Goal: Use online tool/utility: Utilize a website feature to perform a specific function

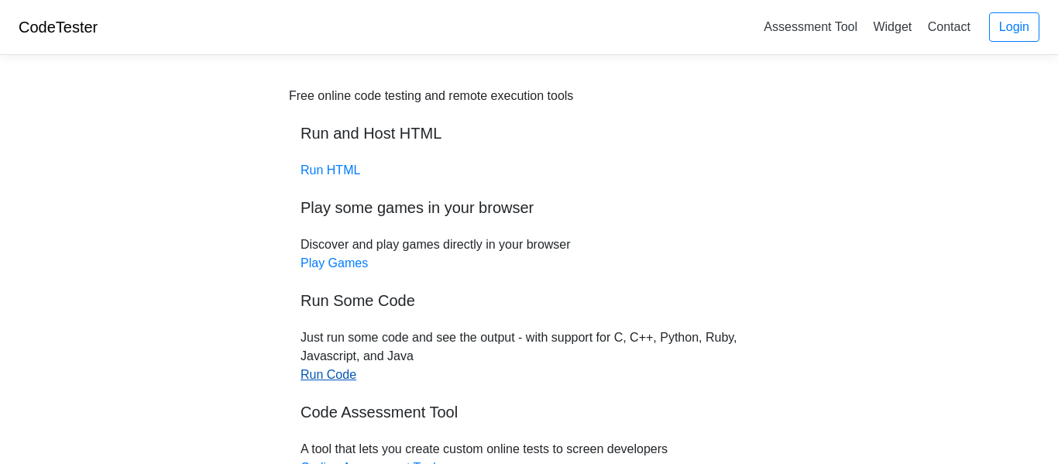
click at [318, 380] on link "Run Code" at bounding box center [329, 374] width 56 height 13
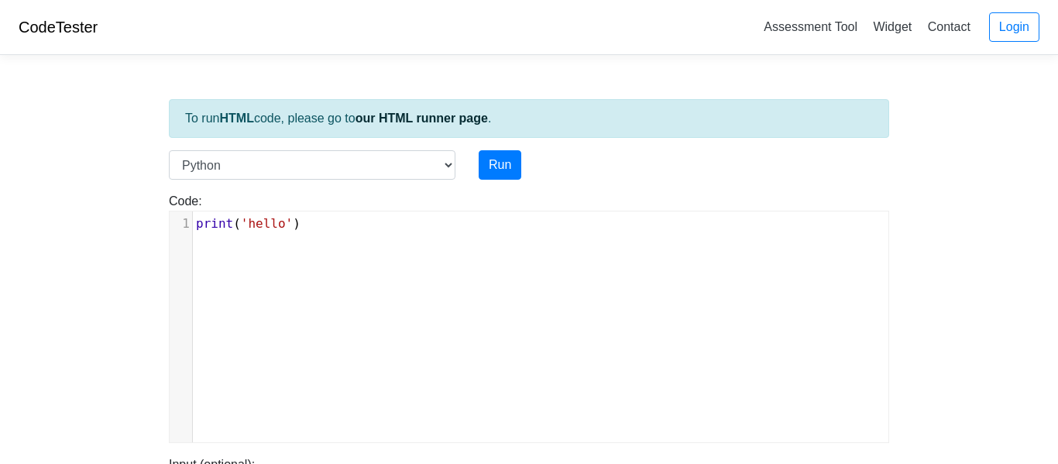
click at [307, 221] on pre "print ( 'hello' )" at bounding box center [541, 224] width 696 height 19
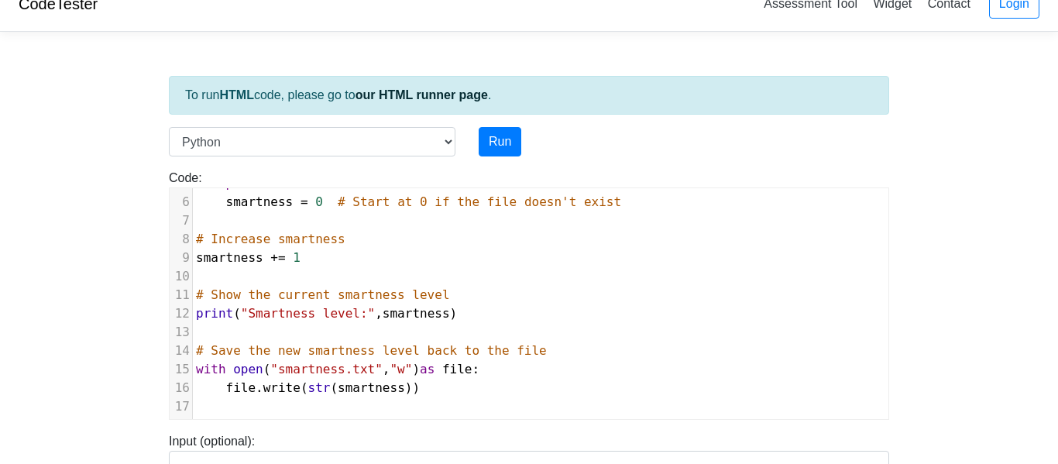
scroll to position [27, 0]
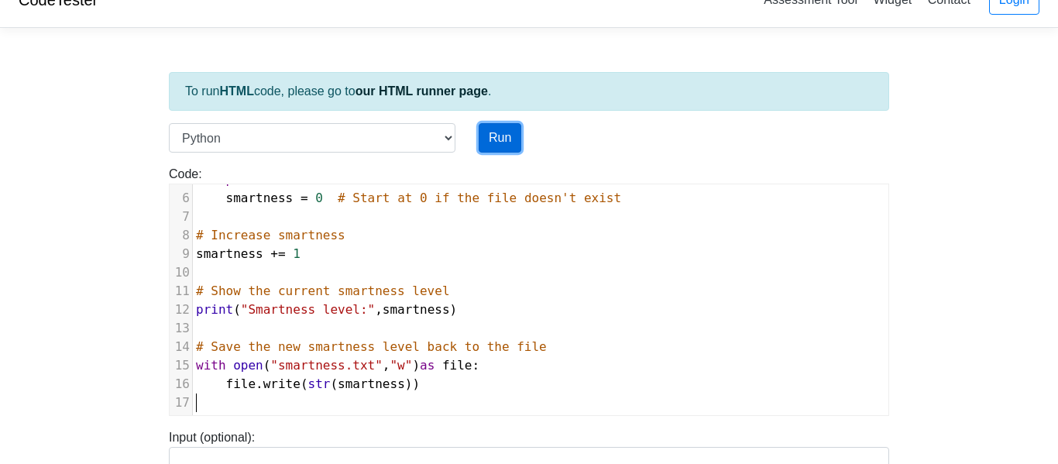
click at [507, 144] on button "Run" at bounding box center [500, 137] width 43 height 29
type input "https://codetester.io/runner?s=5OznpGpQl4"
type textarea "Stdout: Smartness level: 1"
click at [500, 136] on button "Run" at bounding box center [500, 137] width 43 height 29
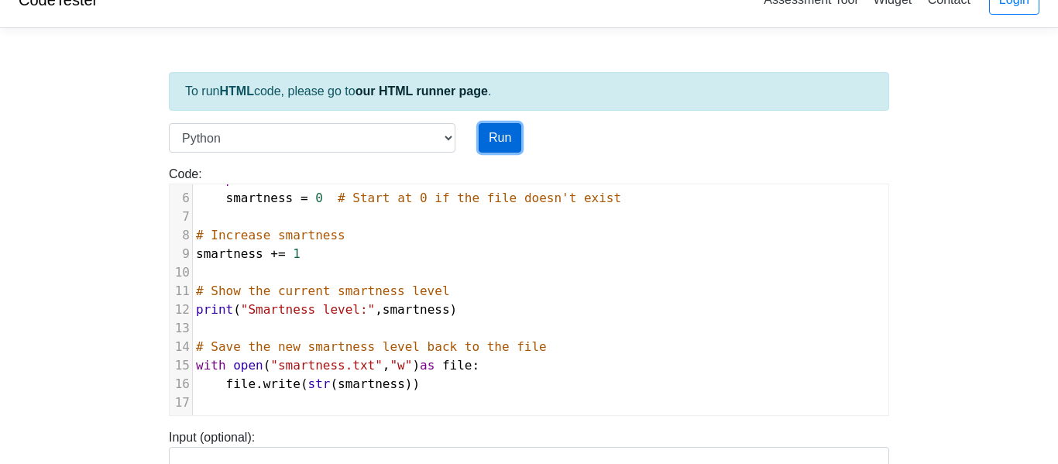
type input "https://codetester.io/runner?s=10zQ9y99zy"
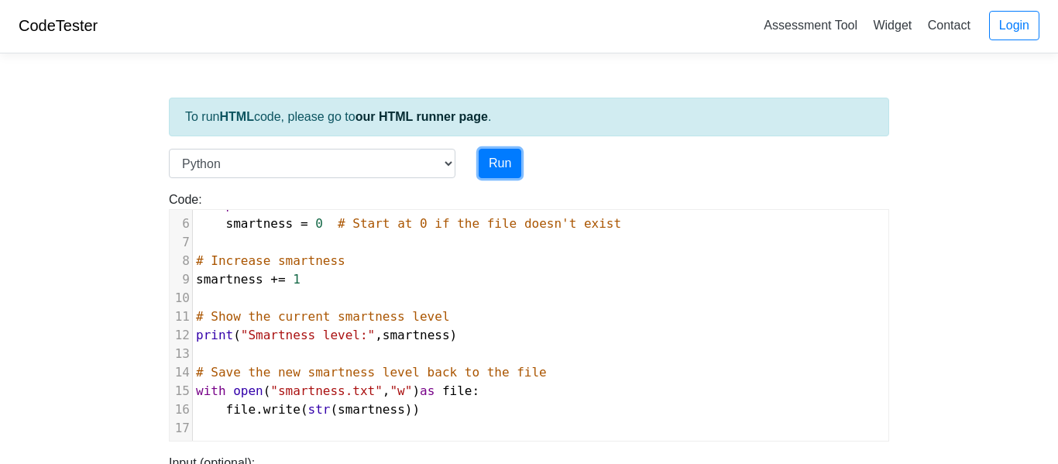
scroll to position [0, 0]
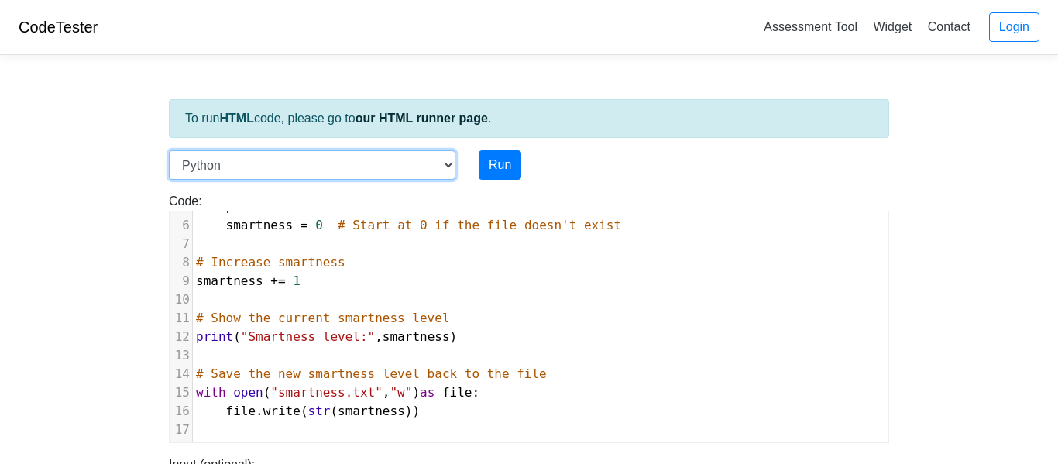
click at [369, 169] on select "C C++ Go Java Javascript Python Ruby" at bounding box center [312, 164] width 287 height 29
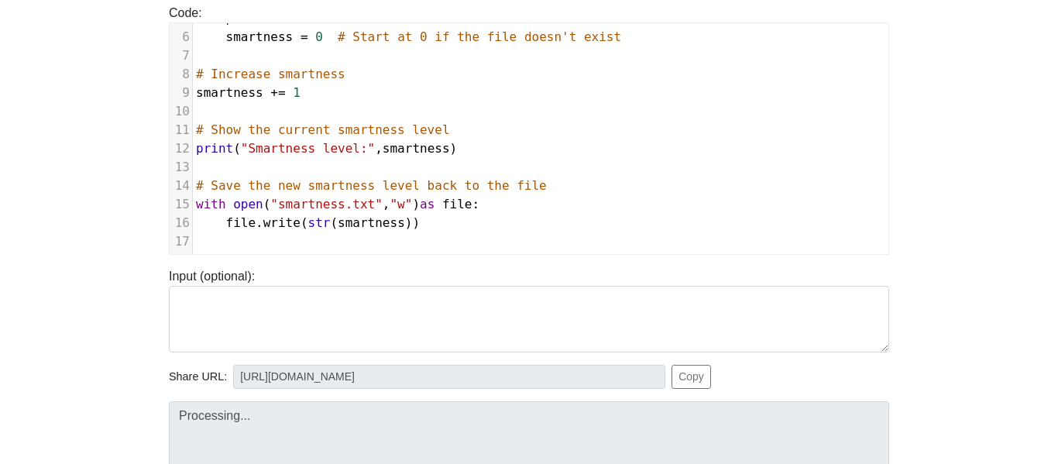
scroll to position [187, 0]
click at [345, 197] on pre "with open ( "smartness.txt" , "w" ) as file :" at bounding box center [541, 206] width 696 height 19
click at [167, 428] on div "Processing..." at bounding box center [529, 473] width 744 height 141
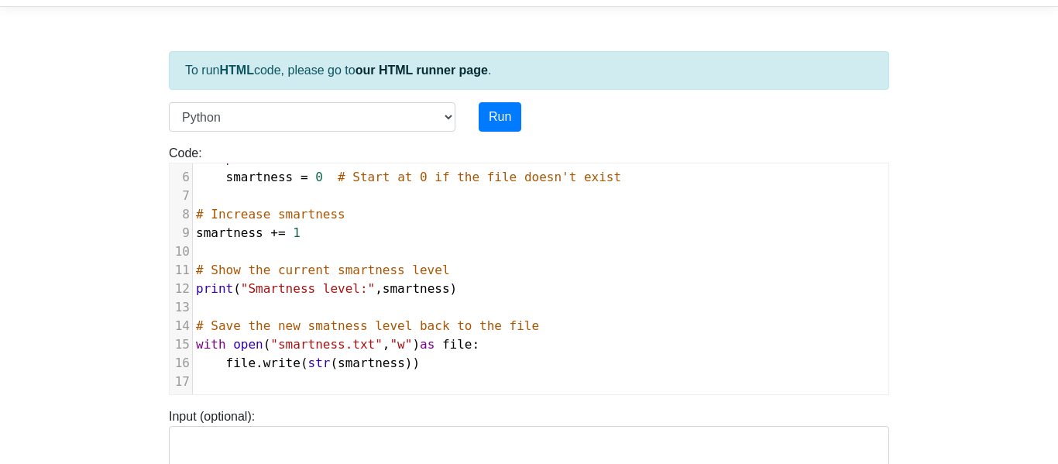
scroll to position [0, 0]
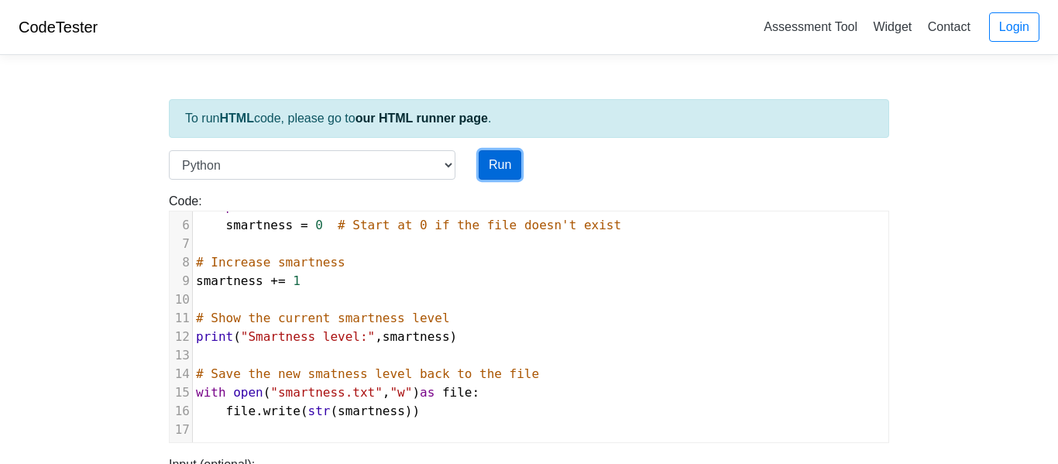
click at [499, 157] on button "Run" at bounding box center [500, 164] width 43 height 29
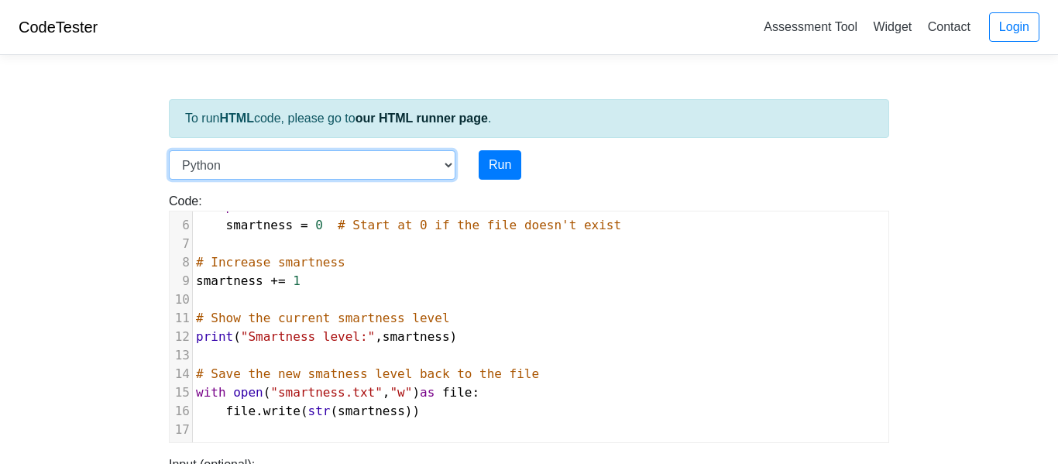
click at [339, 170] on select "C C++ Go Java Javascript Python Ruby" at bounding box center [312, 164] width 287 height 29
click at [169, 150] on select "C C++ Go Java Javascript Python Ruby" at bounding box center [312, 164] width 287 height 29
click at [406, 163] on select "C C++ Go Java Javascript Python Ruby" at bounding box center [312, 164] width 287 height 29
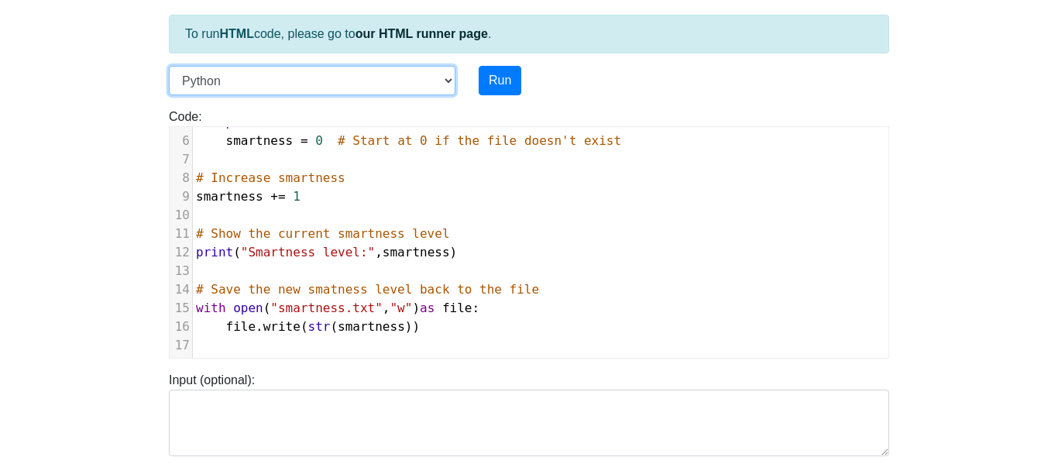
scroll to position [85, 0]
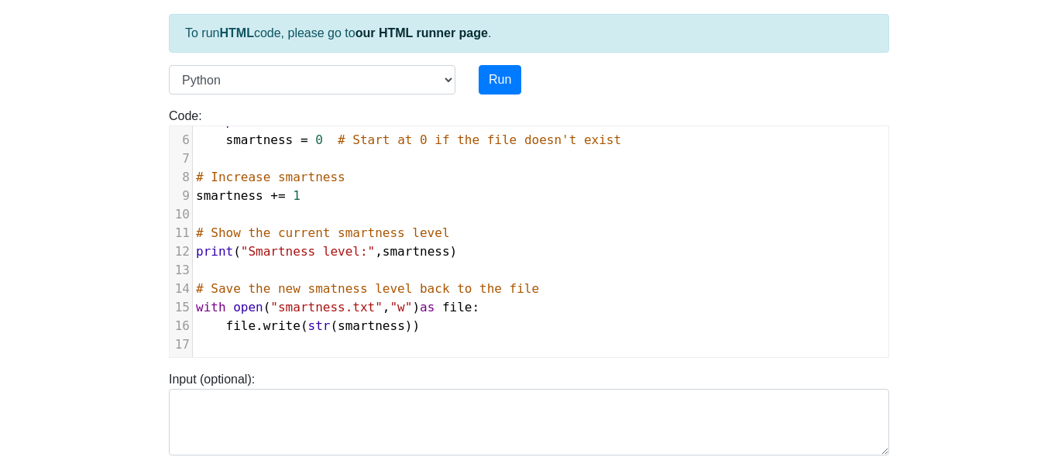
click at [245, 134] on span "smartness" at bounding box center [259, 139] width 67 height 15
type textarea "smartness = 0 # Start at 0 if the file doesn't exist"
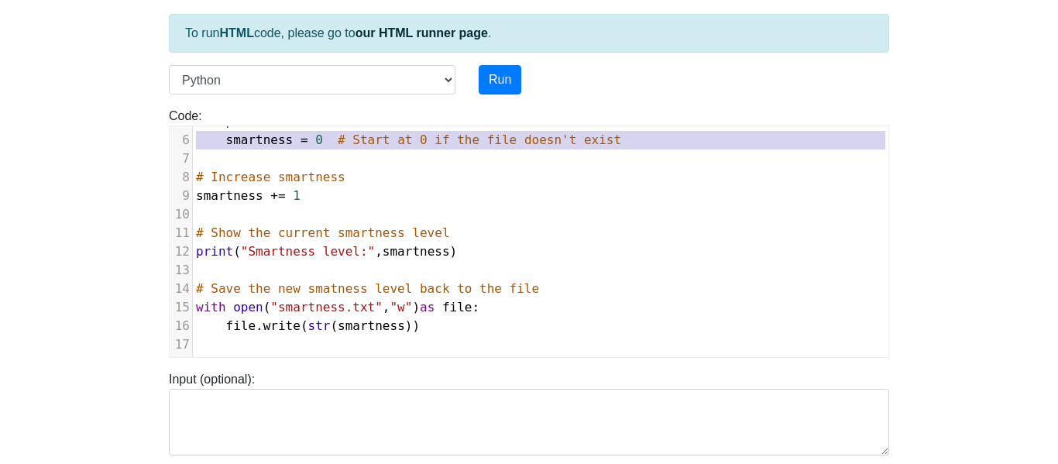
click at [245, 134] on span "smartness" at bounding box center [259, 139] width 67 height 15
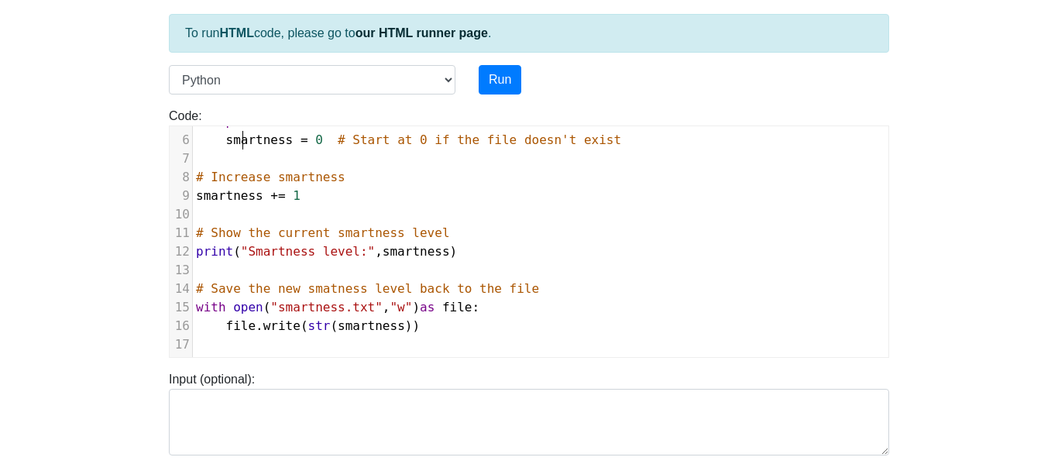
click at [245, 134] on span "smartness" at bounding box center [259, 139] width 67 height 15
type textarea "smartness"
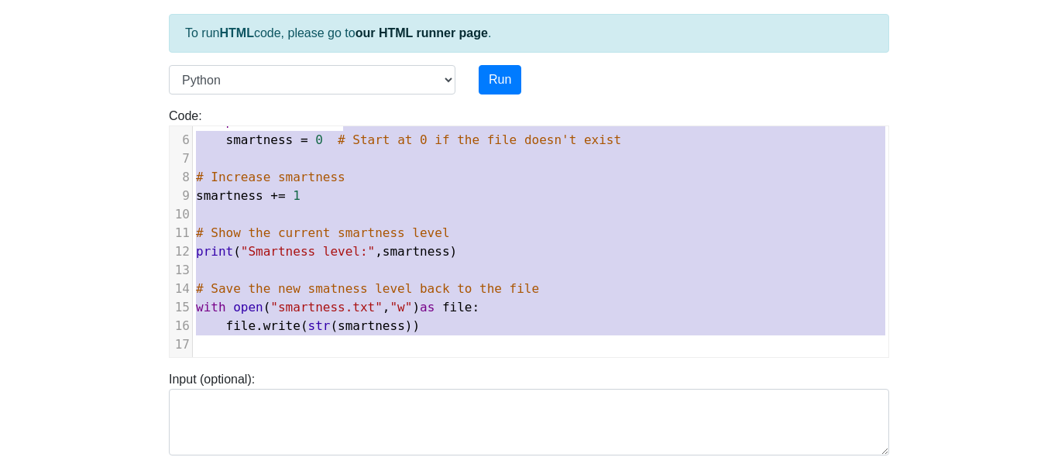
type textarea "# Try to read the current "smartness" level from a file try: with open("smartne…"
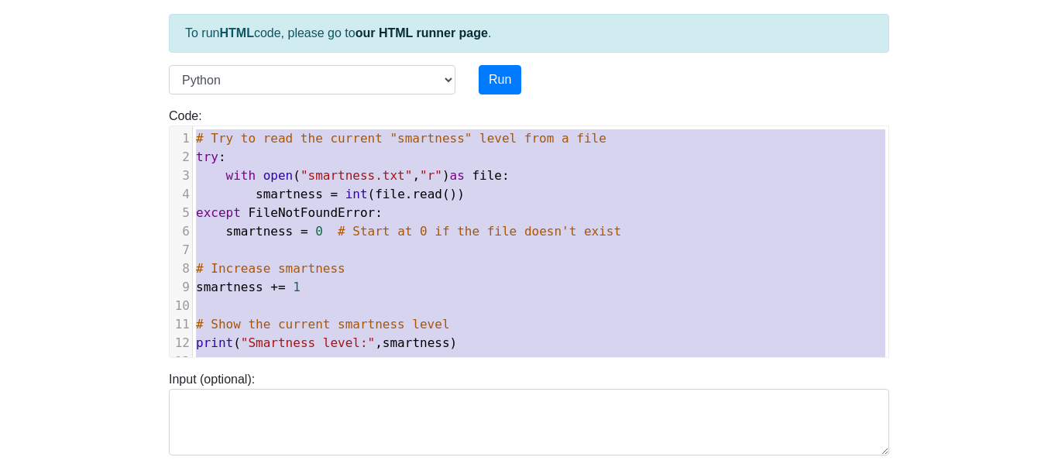
drag, startPoint x: 447, startPoint y: 343, endPoint x: 342, endPoint y: 98, distance: 266.9
click at [342, 98] on div "Code: print('hello') # Try to read the current "smartness" level from a file tr…" at bounding box center [529, 225] width 744 height 263
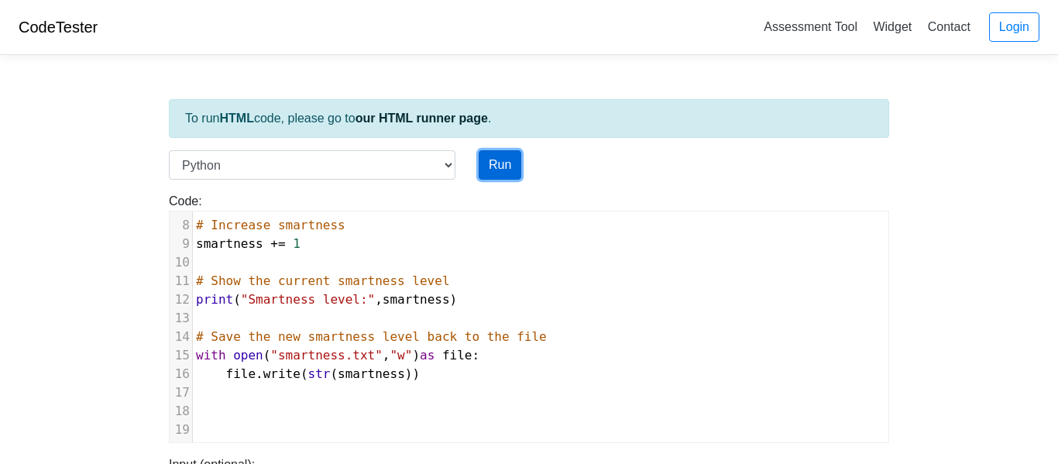
click at [506, 169] on button "Run" at bounding box center [500, 164] width 43 height 29
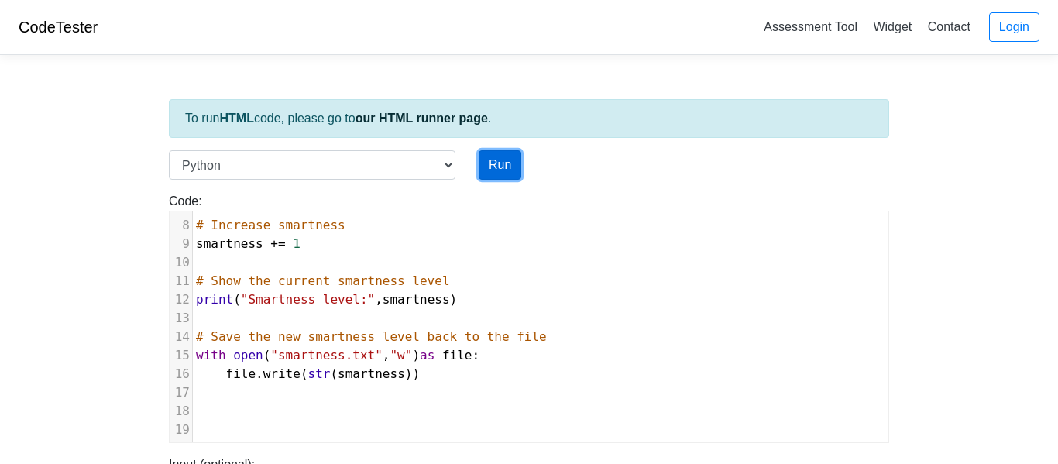
click at [506, 169] on button "Run" at bounding box center [500, 164] width 43 height 29
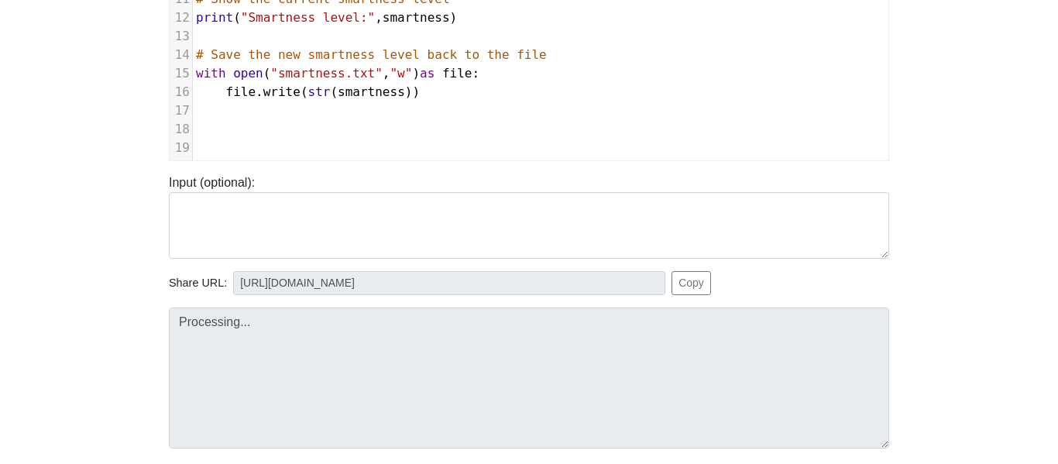
scroll to position [400, 0]
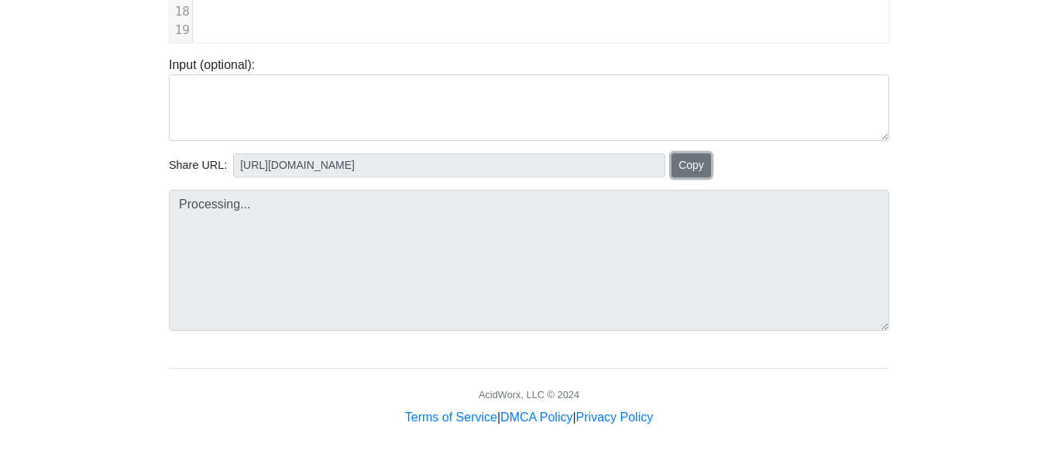
click at [690, 161] on button "Copy" at bounding box center [692, 165] width 40 height 24
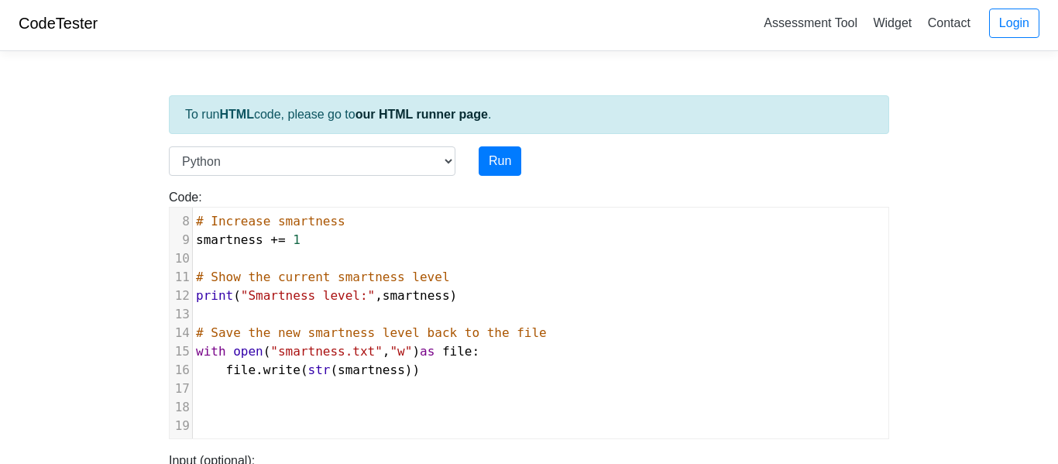
scroll to position [0, 0]
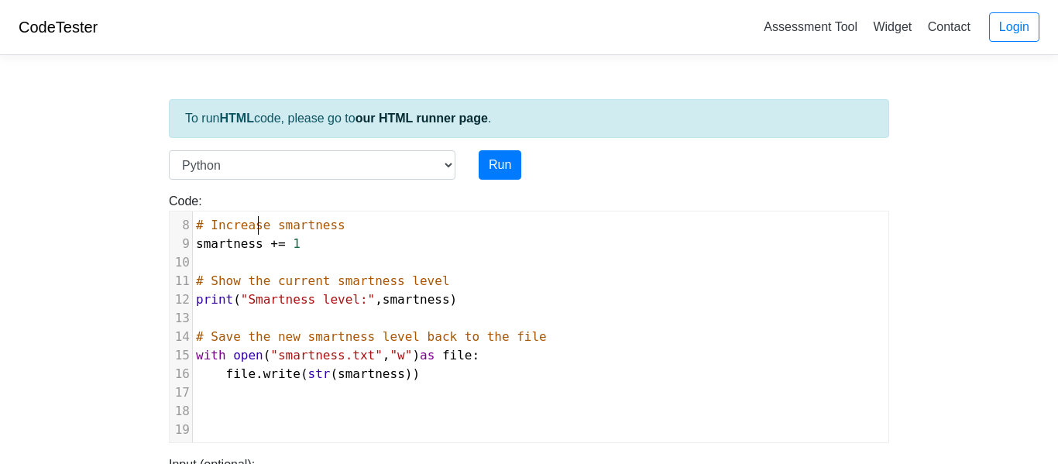
type input "https://codetester.io/runner?s=oqXxLaLJXJ"
type textarea "Increase"
type input "https://codetester.io/runner?s=yGzRy7ydXJ"
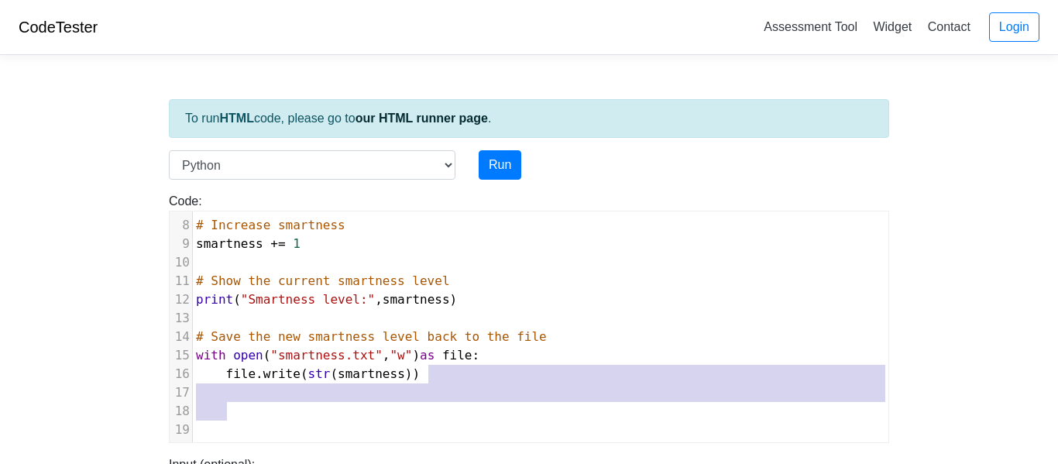
type textarea "s))"
type input "https://codetester.io/runner?s=dYWNLkLxX5"
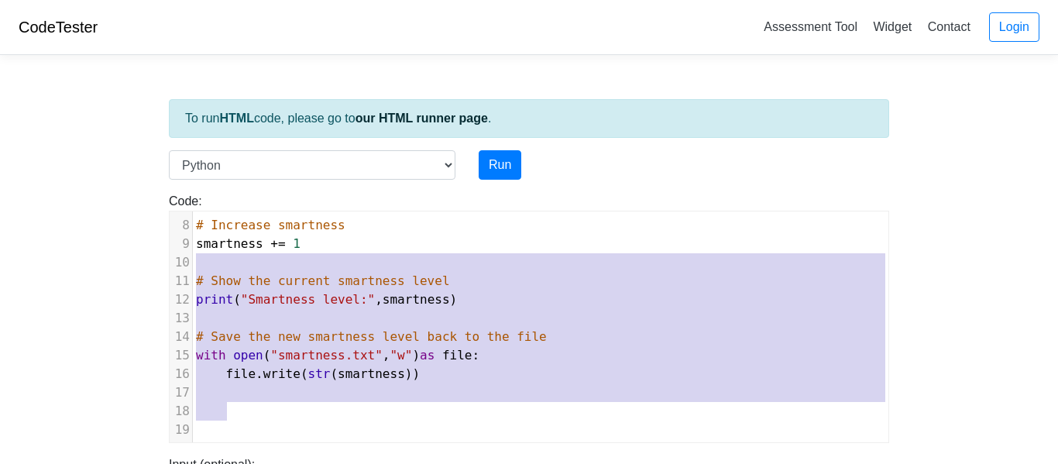
type textarea "# Increase smartness smartness += 1 # Show the current smartness level print("S…"
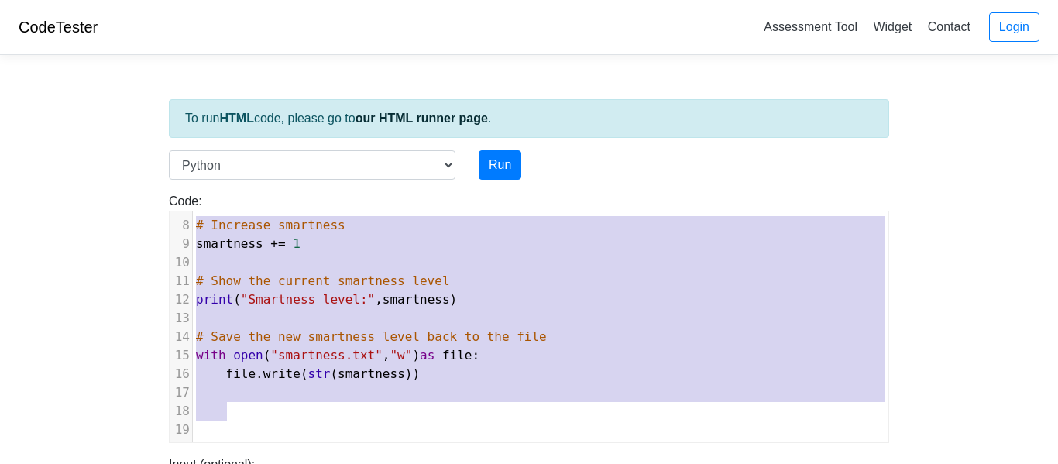
type input "https://codetester.io/runner?s=10zQ9y99zy"
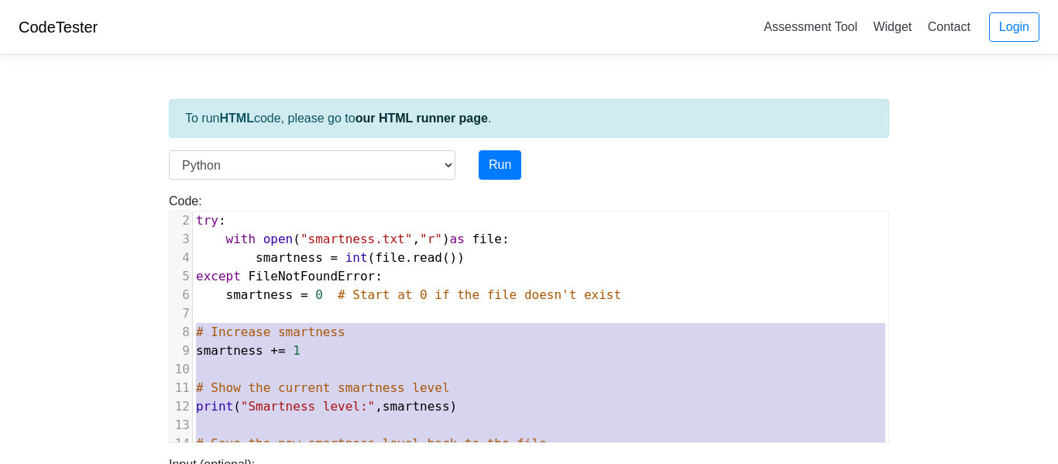
type textarea "# Try to read the current "smartness" level from a file try: with open("smartne…"
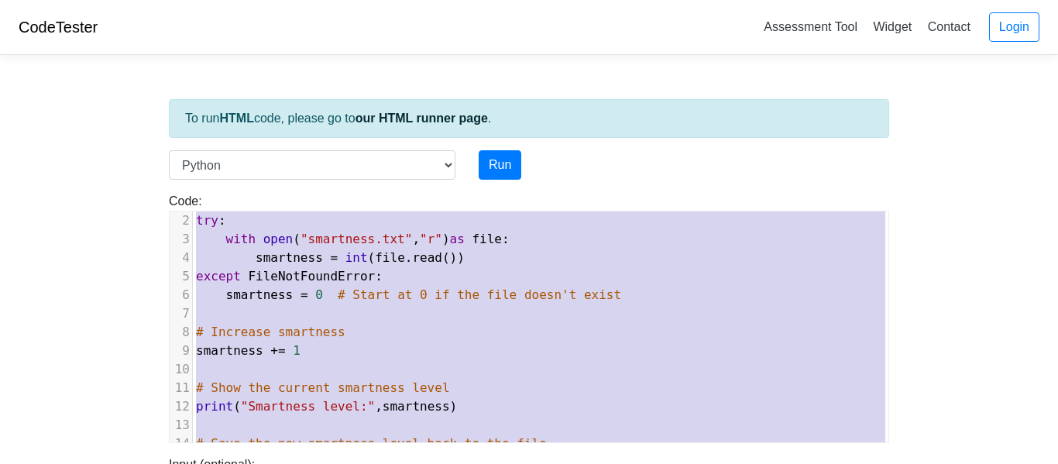
scroll to position [0, 0]
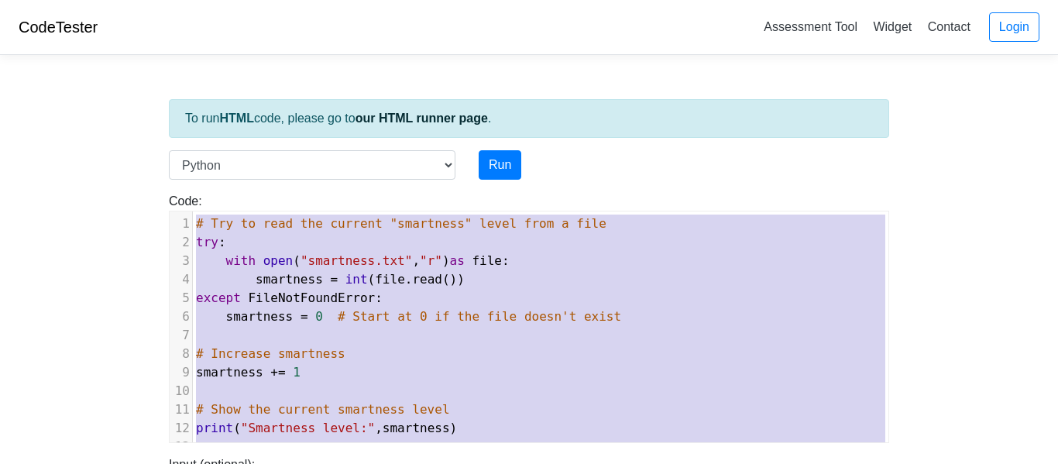
drag, startPoint x: 589, startPoint y: 404, endPoint x: 181, endPoint y: 195, distance: 458.6
click at [181, 195] on div "Code: print('hello') # Try to read the current "smartness" level from a file tr…" at bounding box center [529, 317] width 744 height 251
type input "https://codetester.io/runner?s=dYWNLkLxX5"
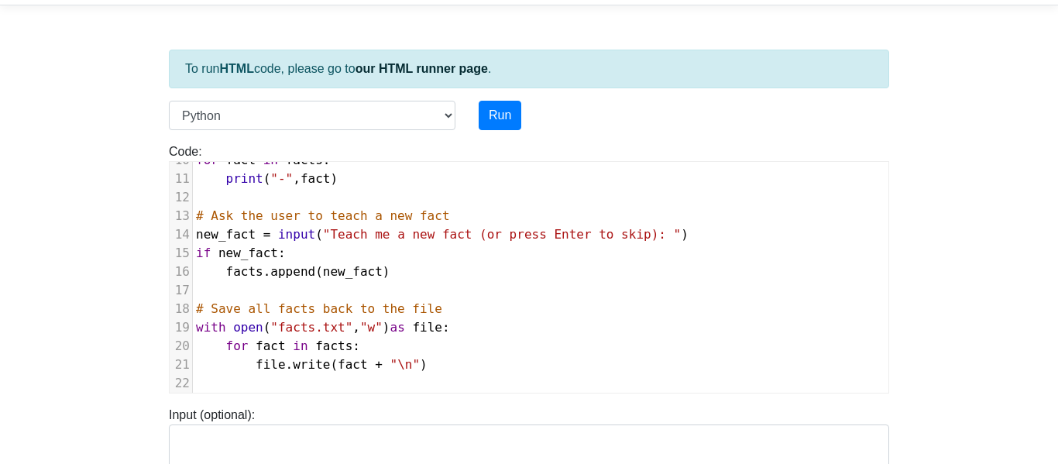
scroll to position [46, 0]
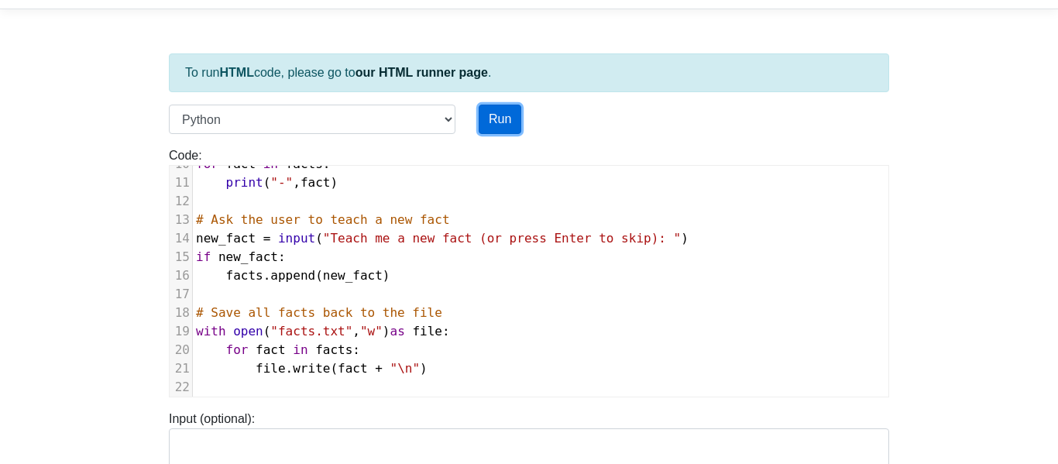
click at [496, 125] on button "Run" at bounding box center [500, 119] width 43 height 29
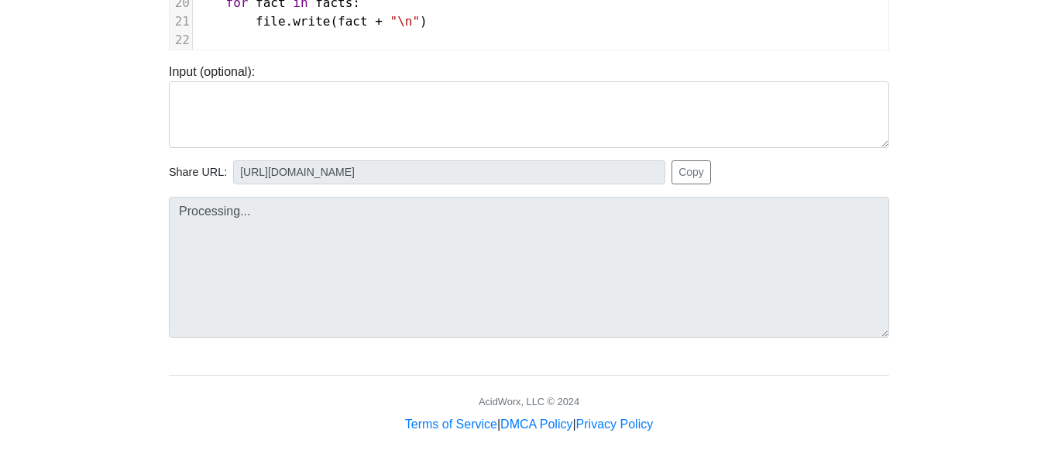
scroll to position [400, 0]
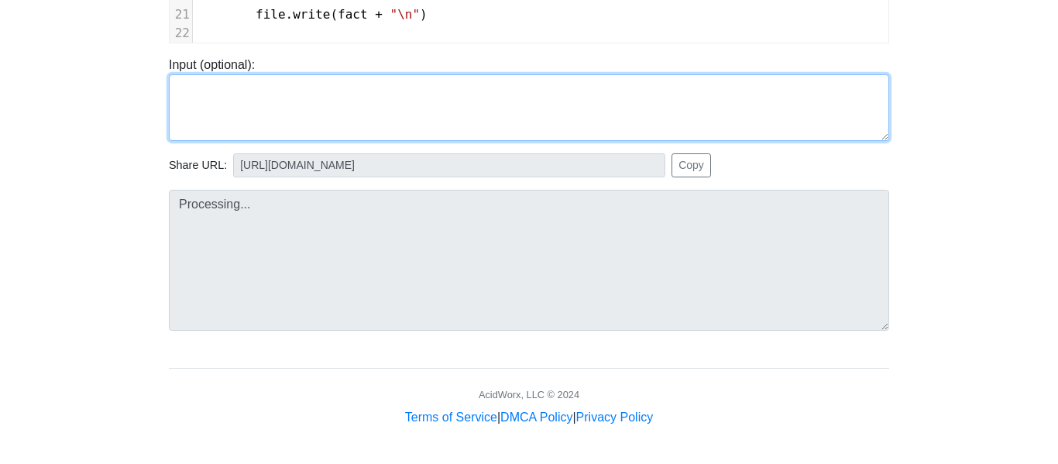
click at [222, 117] on textarea at bounding box center [529, 107] width 720 height 67
type input "https://codetester.io/runner?s=oqXxLaLJXJ"
type textarea "1"
type input "https://codetester.io/runner?s=10zQ9y99zy"
type textarea "1="
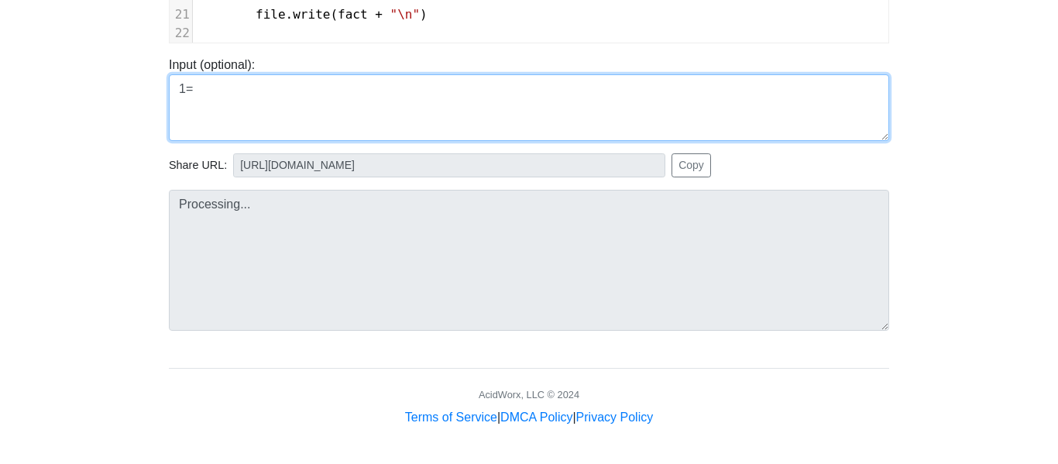
type input "https://codetester.io/runner?s=oqXxLaLJXJ"
type textarea "1"
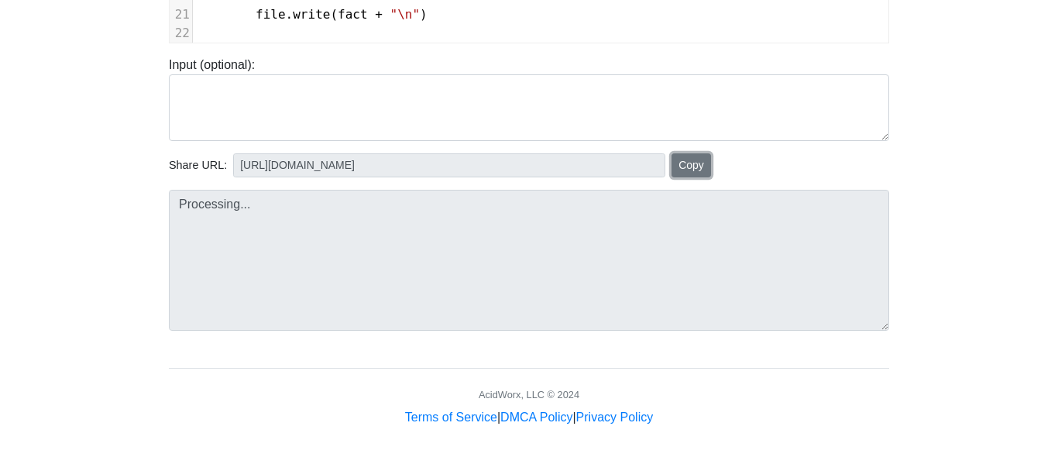
click at [679, 167] on button "Copy" at bounding box center [692, 165] width 40 height 24
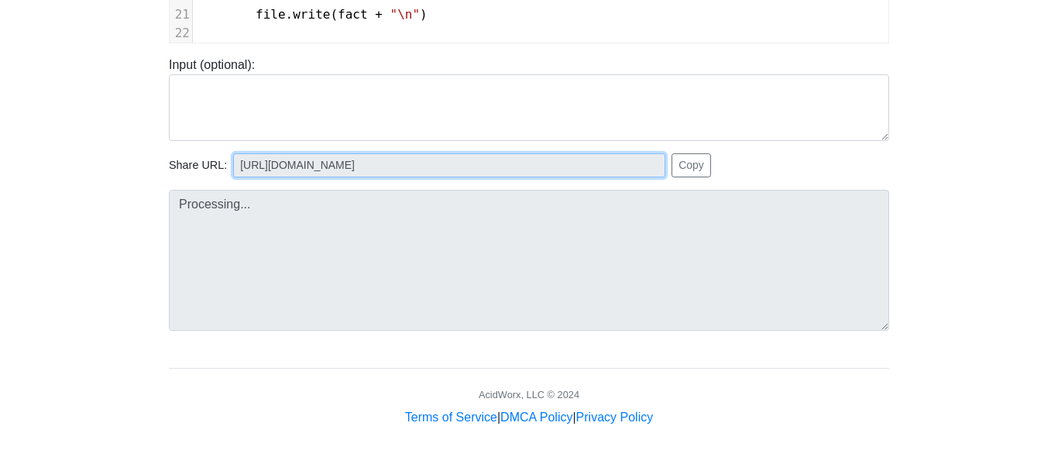
click at [421, 163] on input "https://codetester.io/runner?s=yGzRy7ydXJ" at bounding box center [449, 165] width 432 height 24
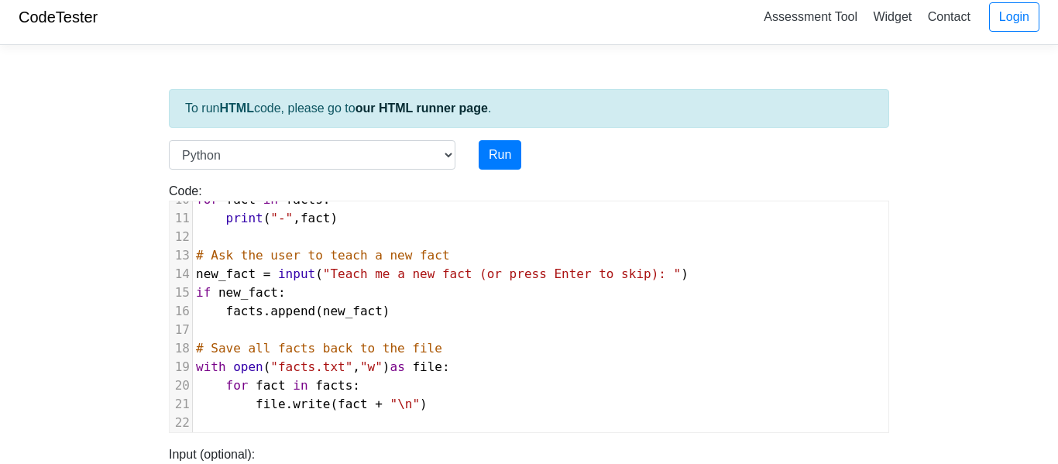
scroll to position [0, 0]
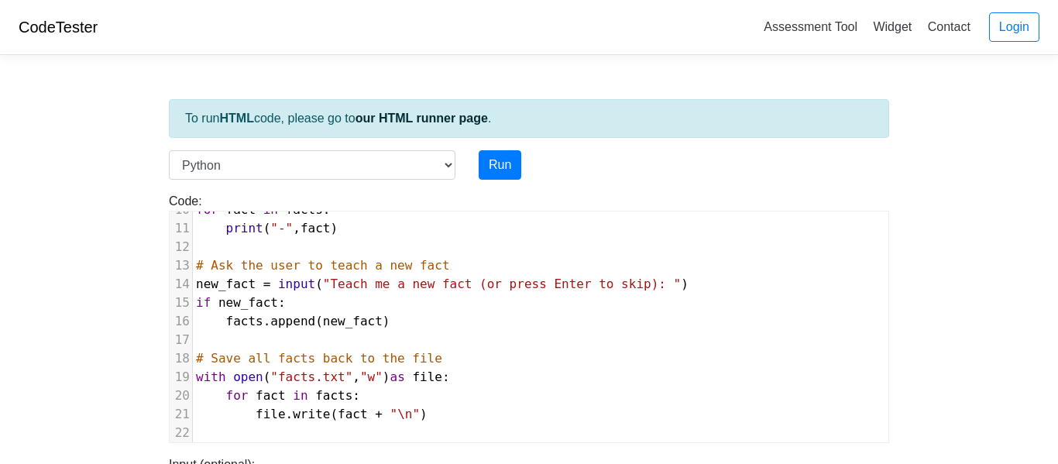
click at [287, 241] on pre "​" at bounding box center [541, 247] width 696 height 19
type input "https://codetester.io/runner?s=oqXxLaLJXJ"
click at [287, 241] on pre "​" at bounding box center [541, 247] width 696 height 19
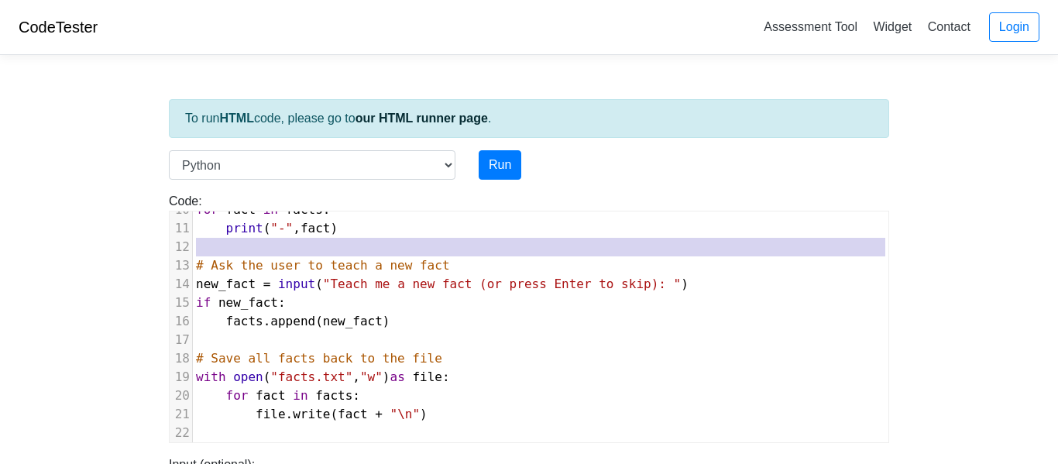
click at [287, 241] on pre "​" at bounding box center [541, 247] width 696 height 19
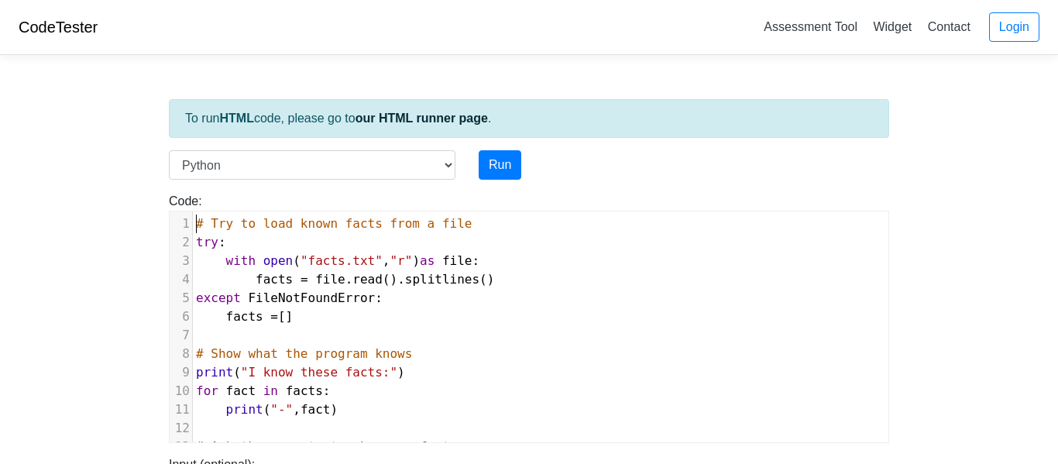
type input "https://codetester.io/runner?s=4MX6YKYblo"
type textarea "# Try to load known facts from a file try: with open("facts.txt", "r") as file:…"
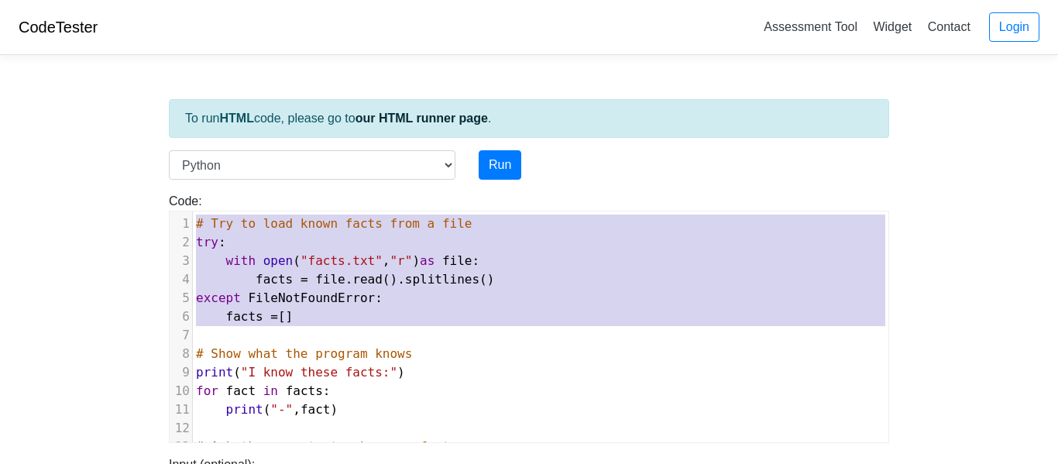
type input "https://codetester.io/runner?s=yGzRy7ydXJ"
type textarea "# Try to load known facts from a file try: with open("facts.txt", "r") as file:…"
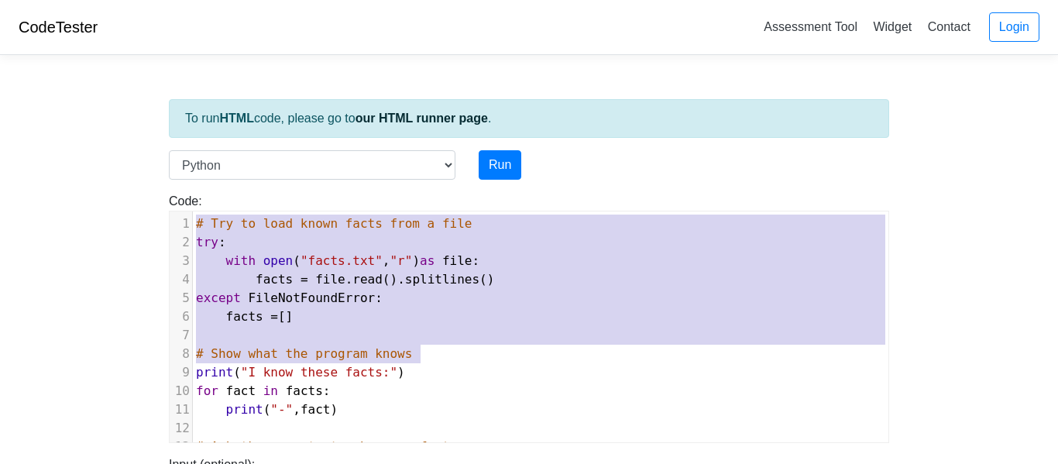
type input "https://codetester.io/runner?s=dYWNLkLxX5"
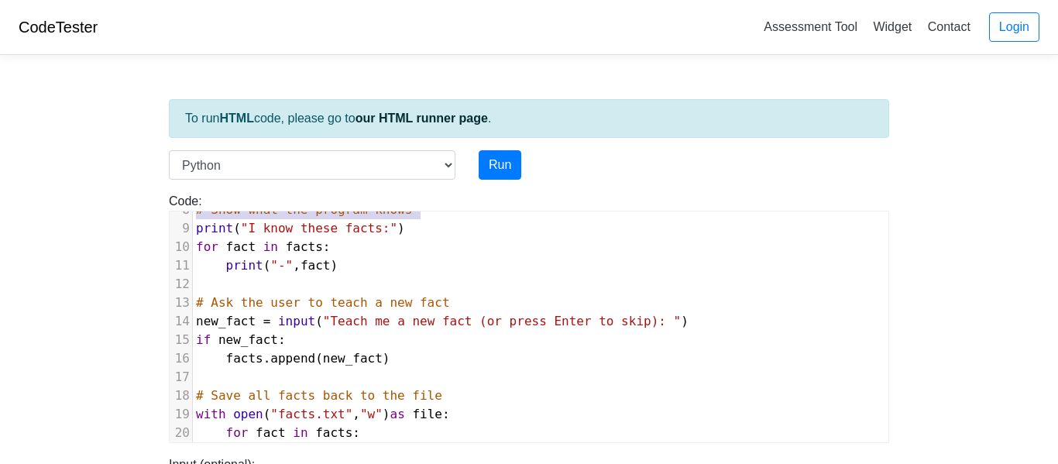
scroll to position [203, 0]
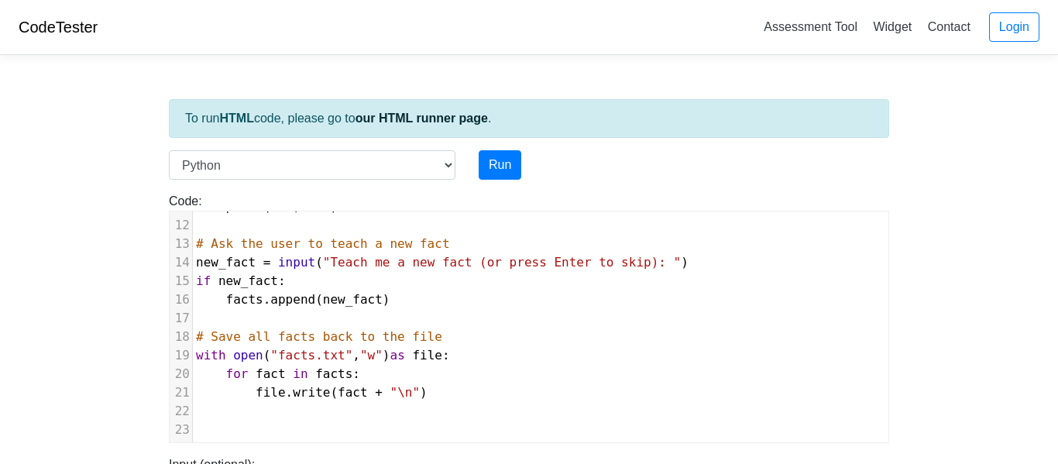
type textarea "# Try to load known facts from a file try: with open("facts.txt", "r") as file:…"
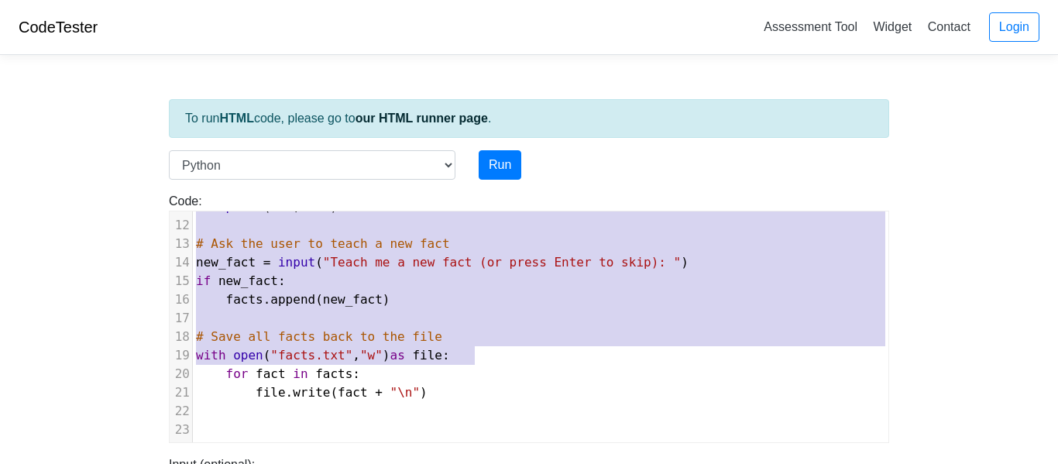
type input "https://codetester.io/runner?s=4MX6YKYblo"
type textarea "# Try to load known facts from a file try: with open("facts.txt", "r") as file:…"
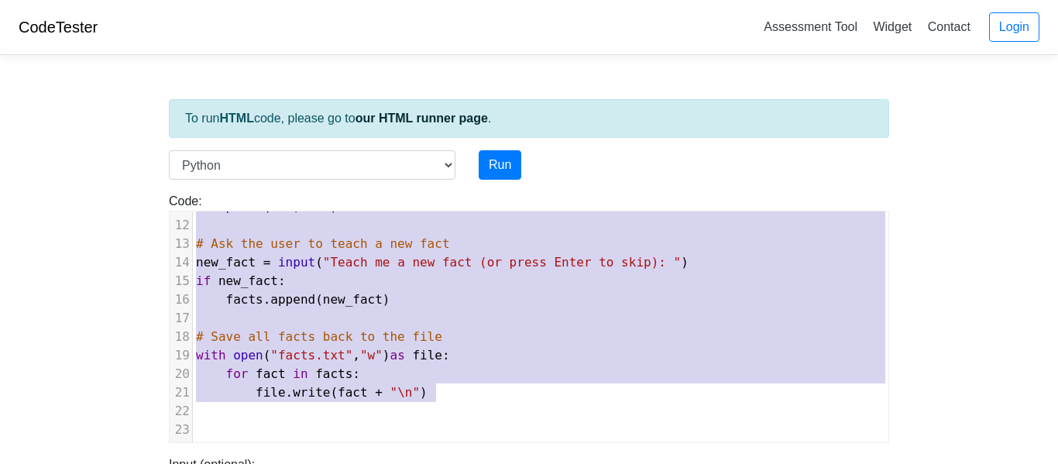
drag, startPoint x: 193, startPoint y: 223, endPoint x: 550, endPoint y: 400, distance: 398.4
click at [550, 400] on div "1 # Try to load known facts from a file 2 try : 3 with open ( "facts.txt" , "r"…" at bounding box center [541, 226] width 696 height 428
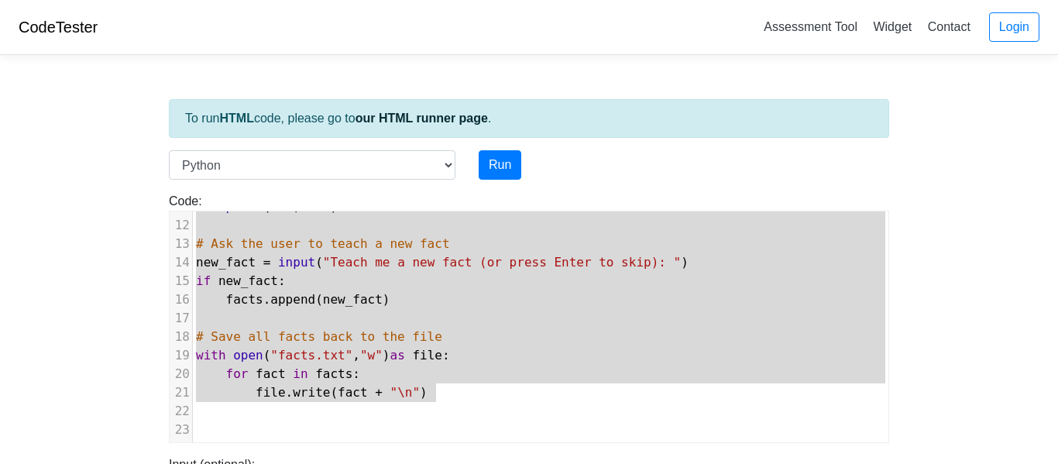
type input "https://codetester.io/runner?s=10zQ9y99zy"
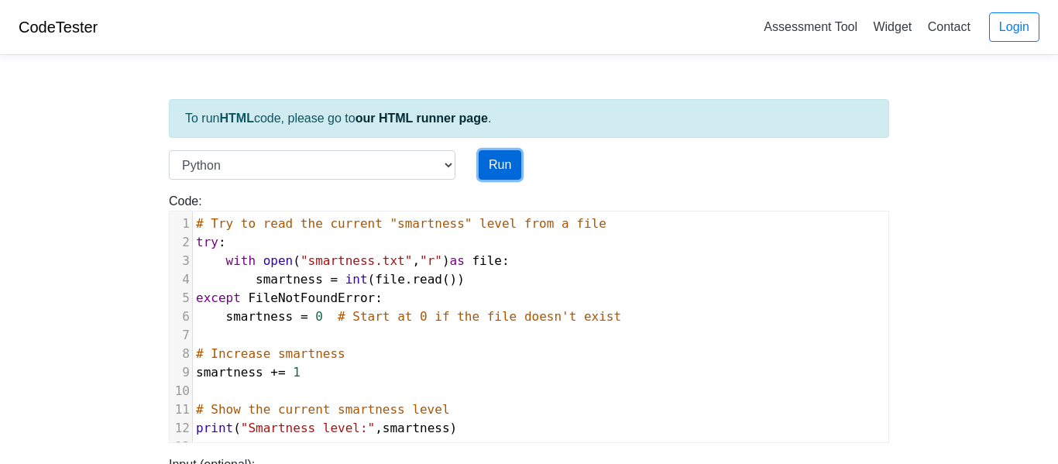
click at [494, 173] on button "Run" at bounding box center [500, 164] width 43 height 29
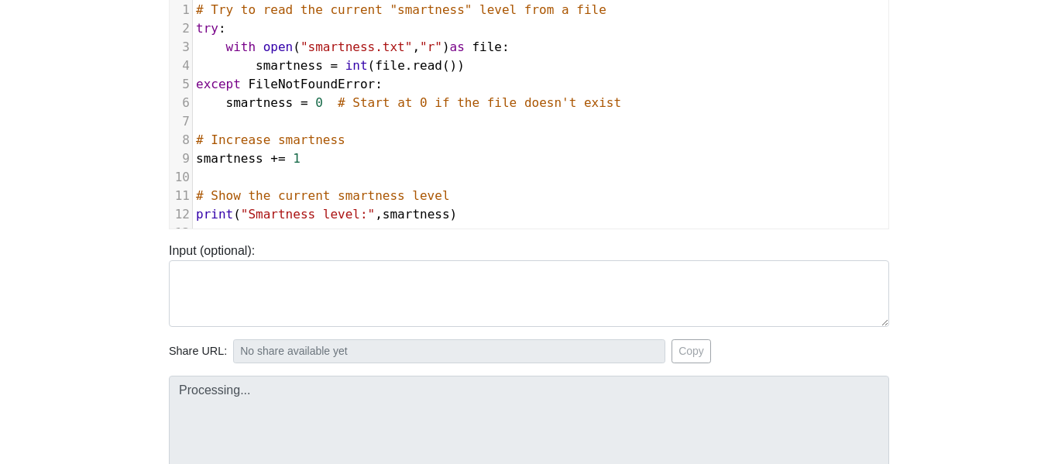
scroll to position [400, 0]
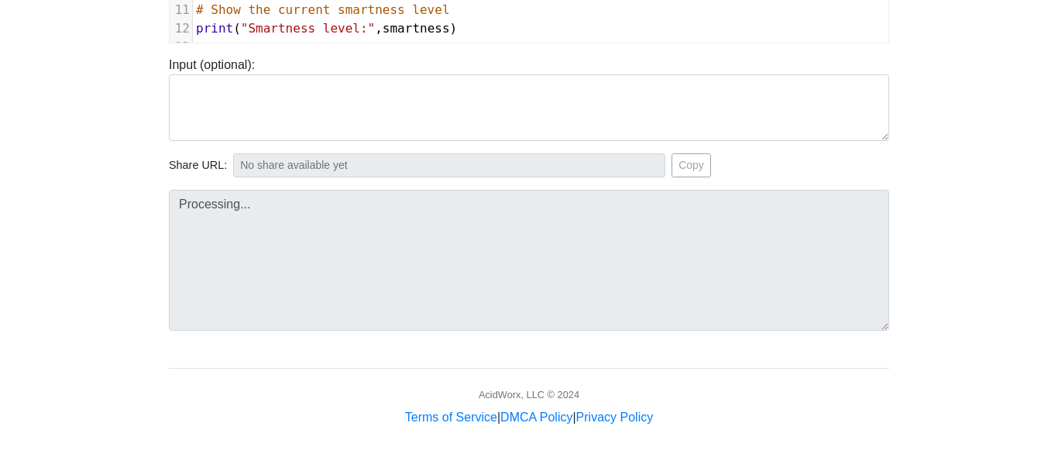
type input "https://codetester.io/runner?s=aPz2j4jPzj"
type textarea "Stdout: Smartness level: 1"
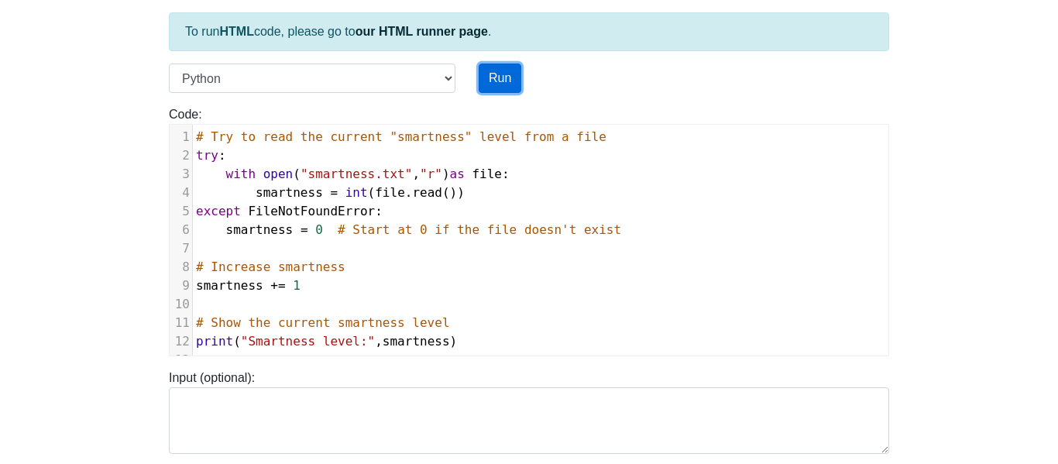
scroll to position [0, 0]
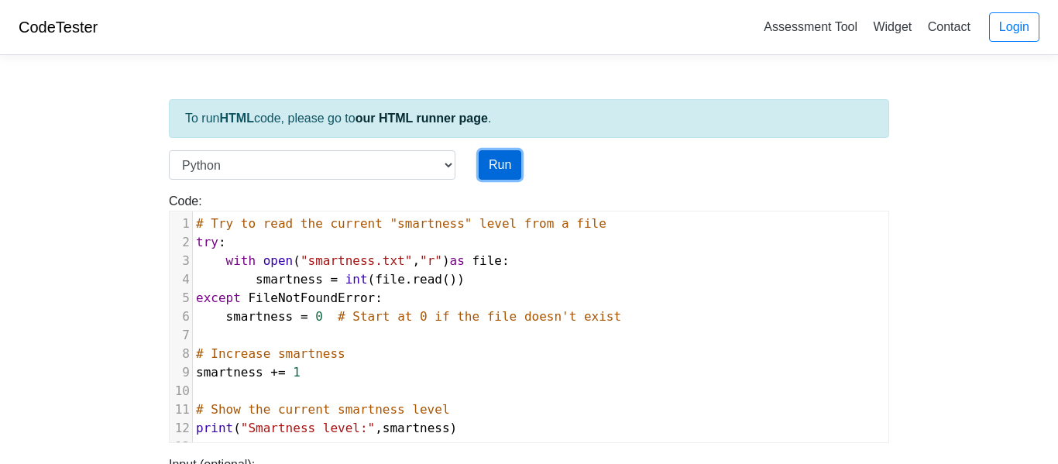
click at [507, 156] on button "Run" at bounding box center [500, 164] width 43 height 29
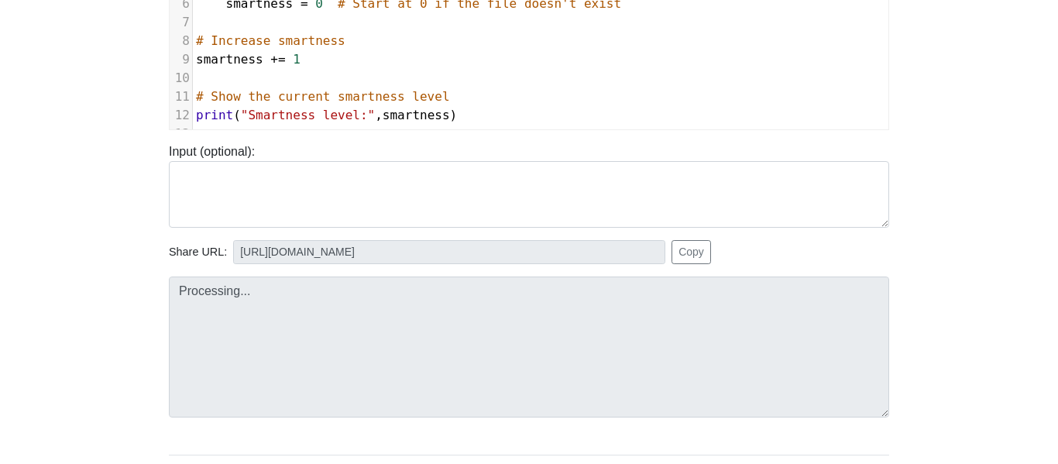
scroll to position [320, 0]
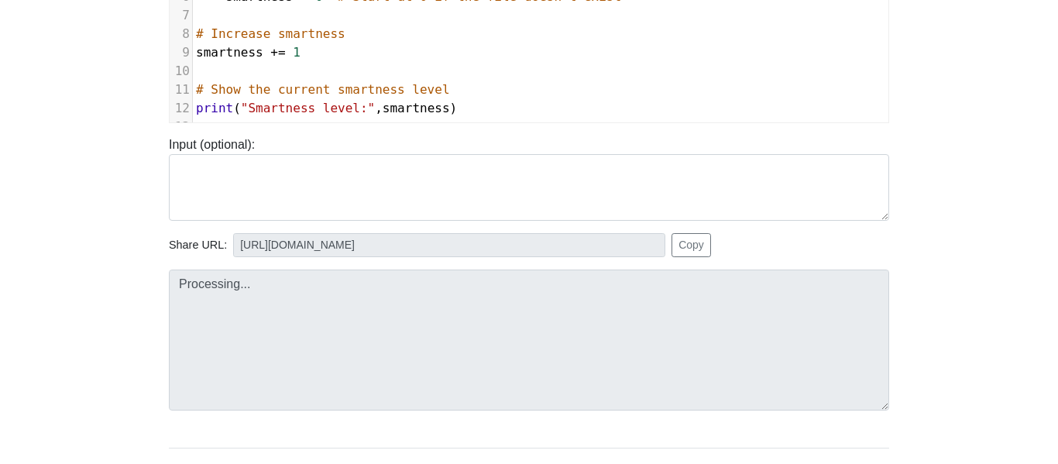
type input "https://codetester.io/runner?s=DZlwdkdYXM"
type textarea "Stdout: Smartness level: 1"
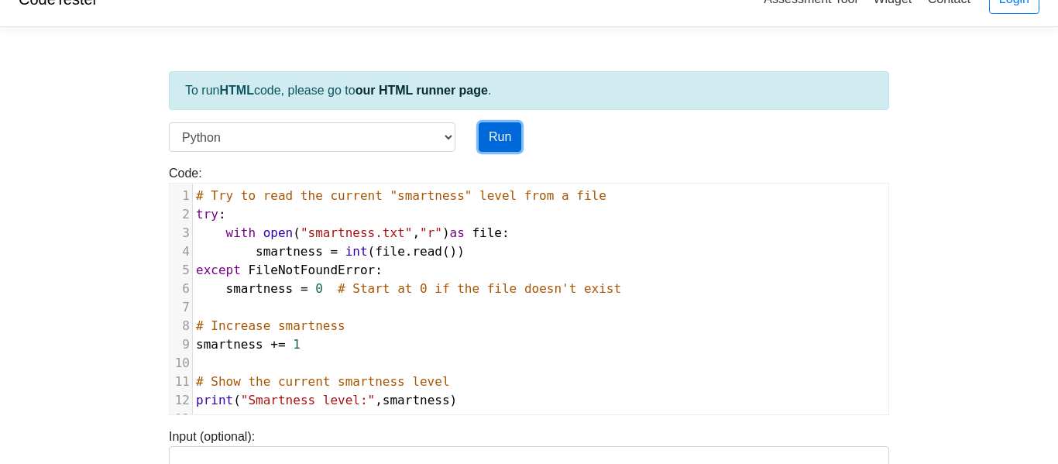
scroll to position [32, 0]
